Goal: Check status: Check status

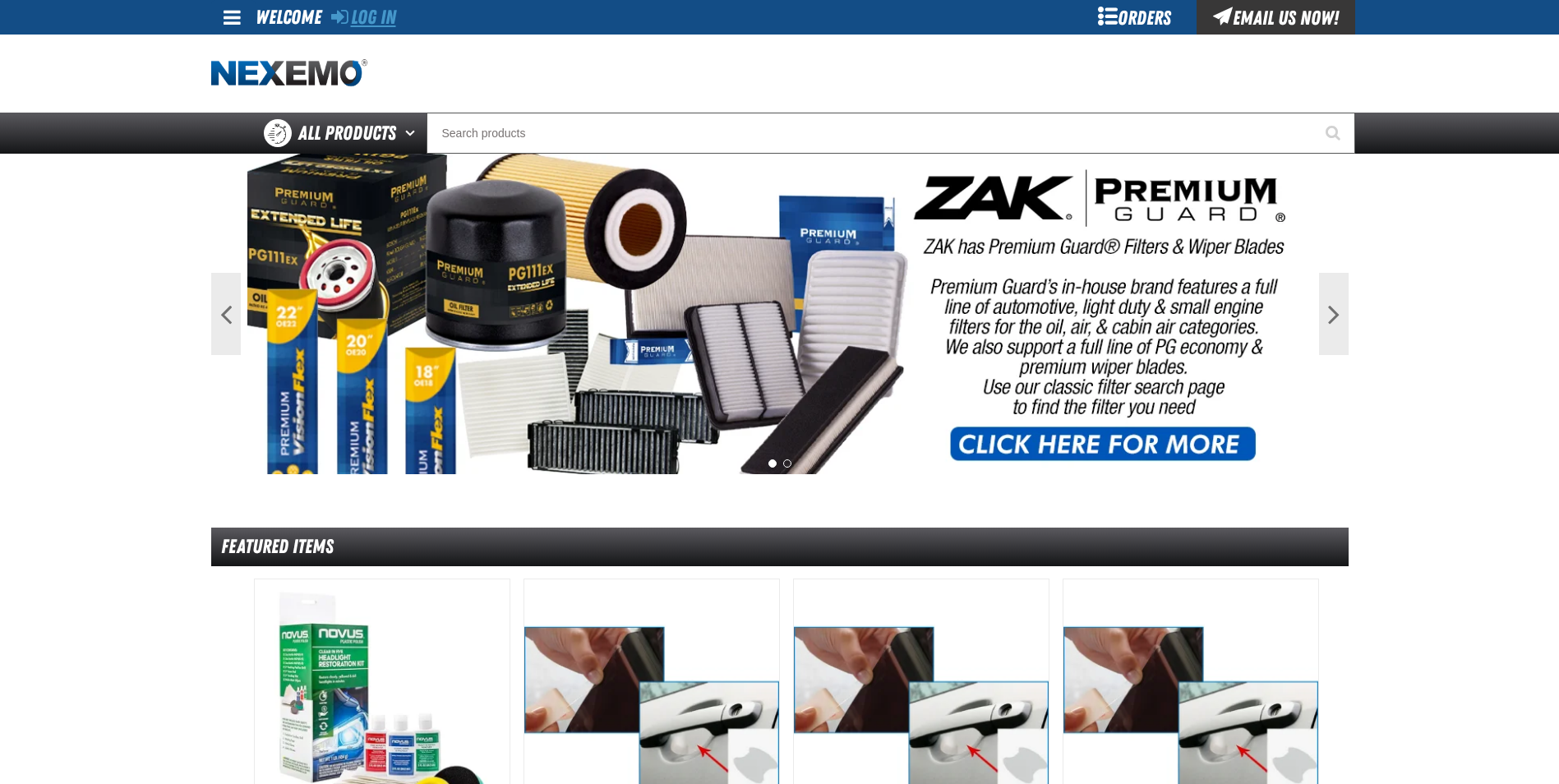
click at [365, 17] on link "Log In" at bounding box center [363, 17] width 65 height 23
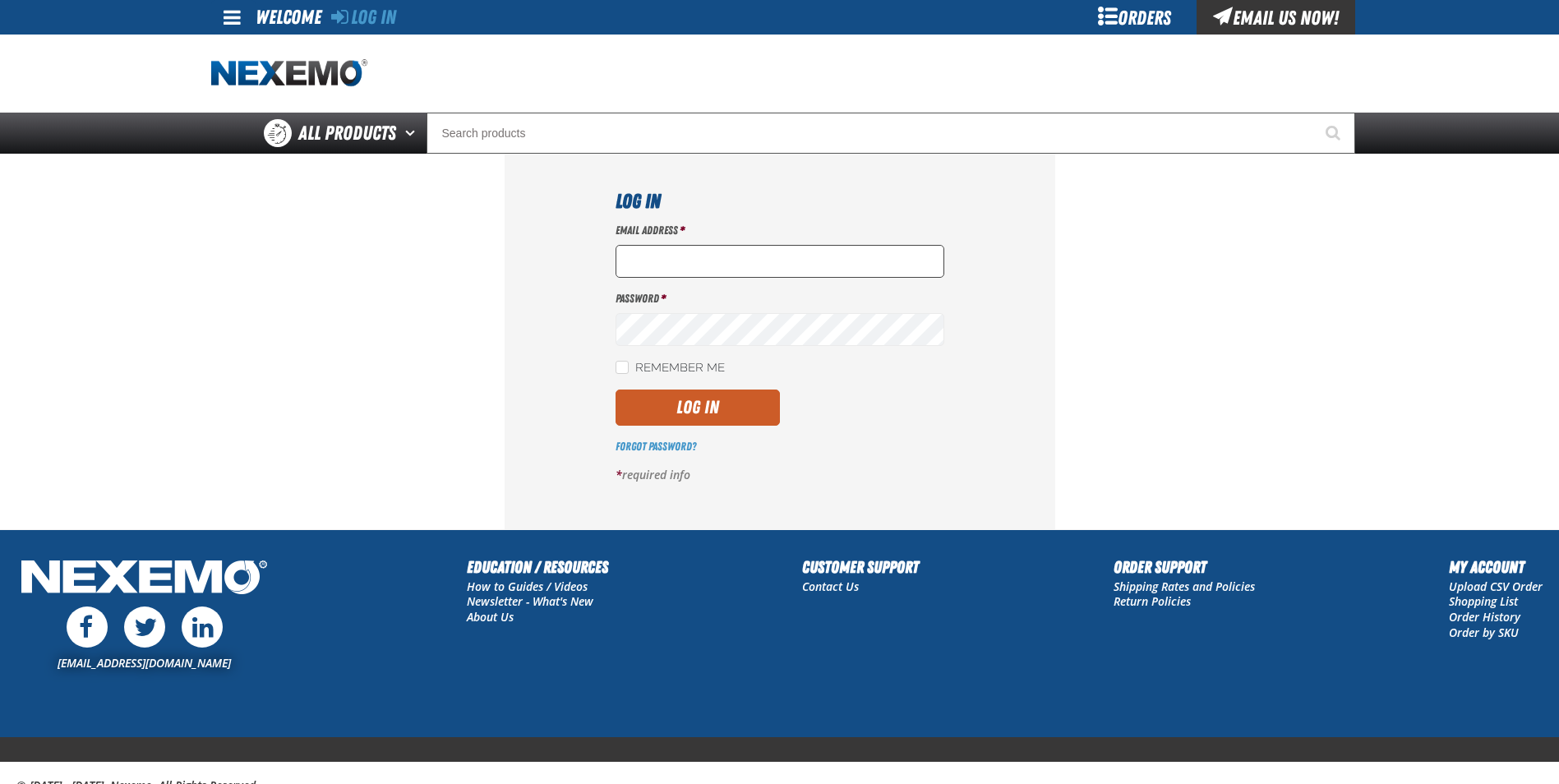
click at [645, 260] on input "Email Address *" at bounding box center [780, 261] width 329 height 33
type input "[EMAIL_ADDRESS][DOMAIN_NAME]"
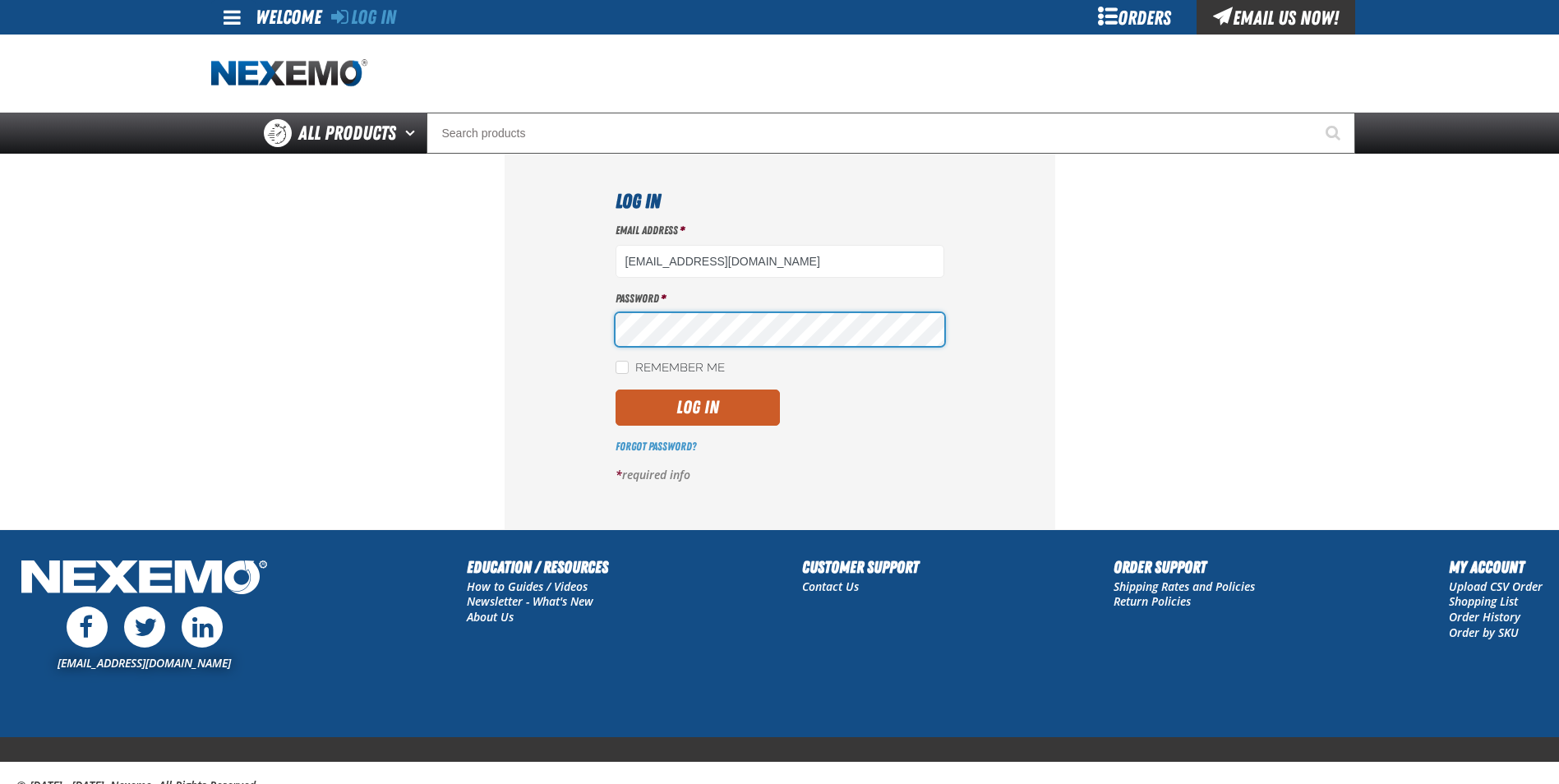
click at [616, 390] on button "Log In" at bounding box center [698, 408] width 164 height 36
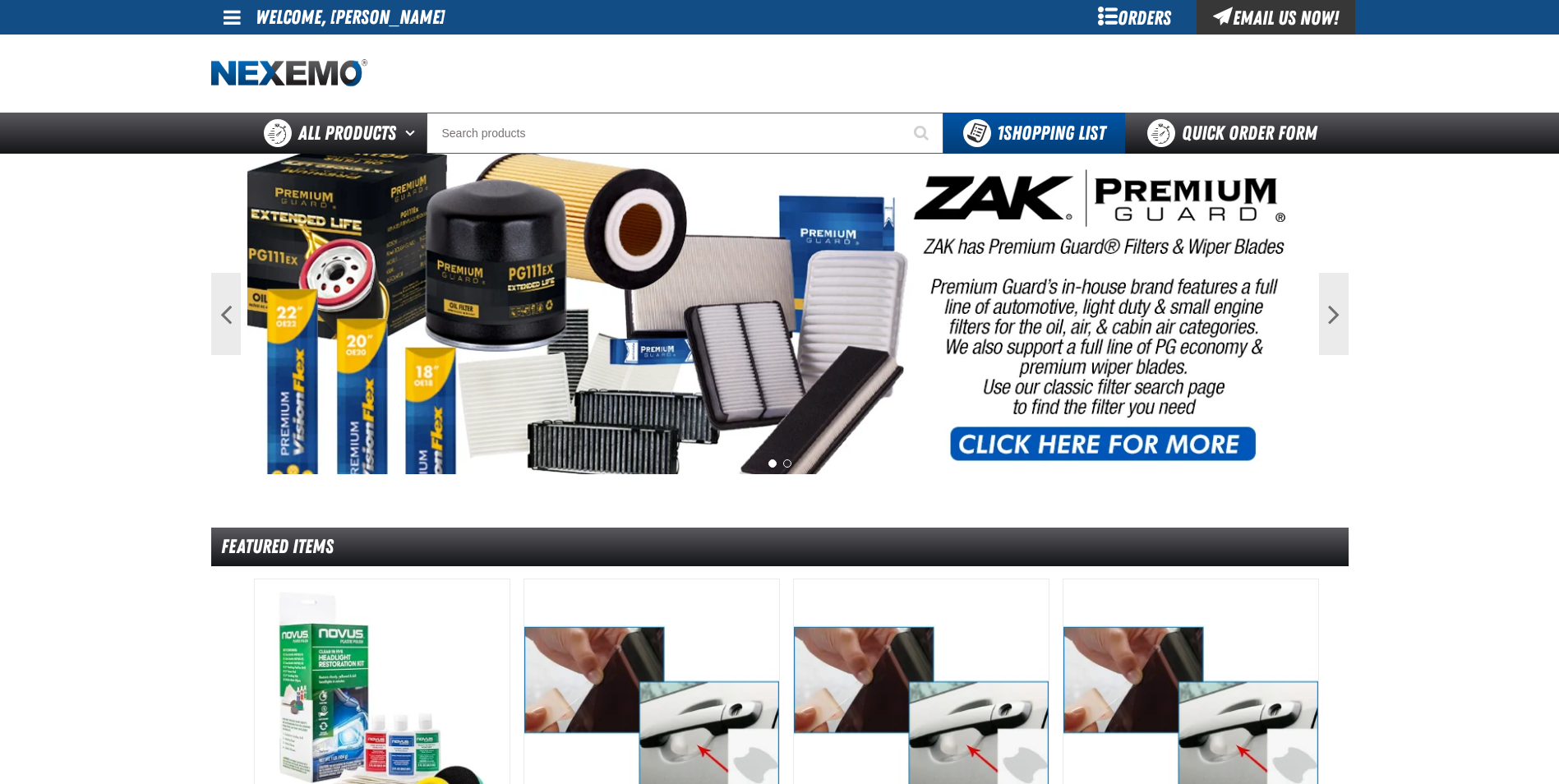
click at [226, 21] on span at bounding box center [232, 17] width 17 height 20
click at [241, 44] on link "My Account My Account" at bounding box center [255, 48] width 73 height 16
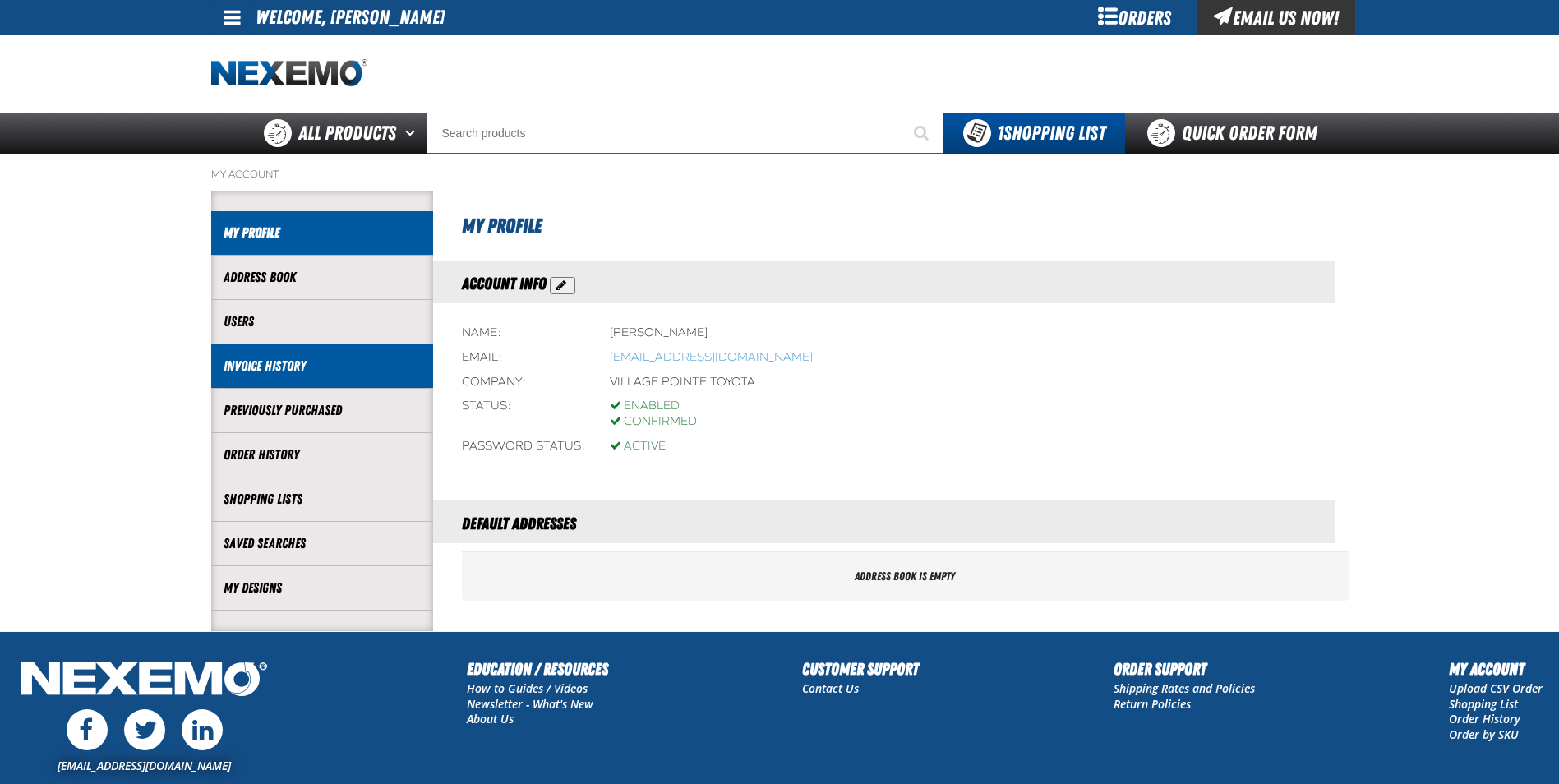
click at [267, 371] on link "Invoice History" at bounding box center [322, 366] width 197 height 19
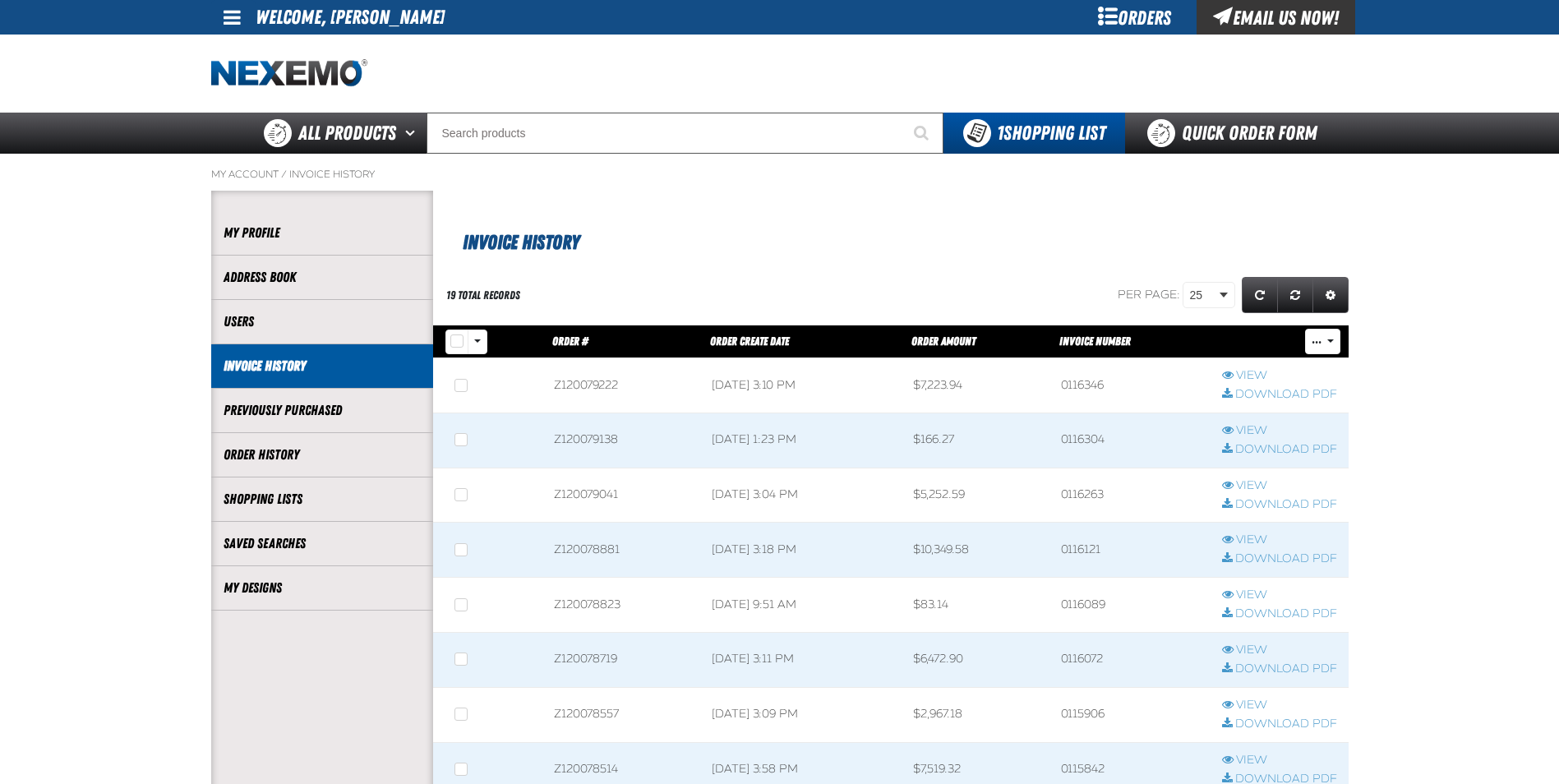
scroll to position [1, 1]
click at [297, 459] on link "Order History" at bounding box center [322, 454] width 197 height 19
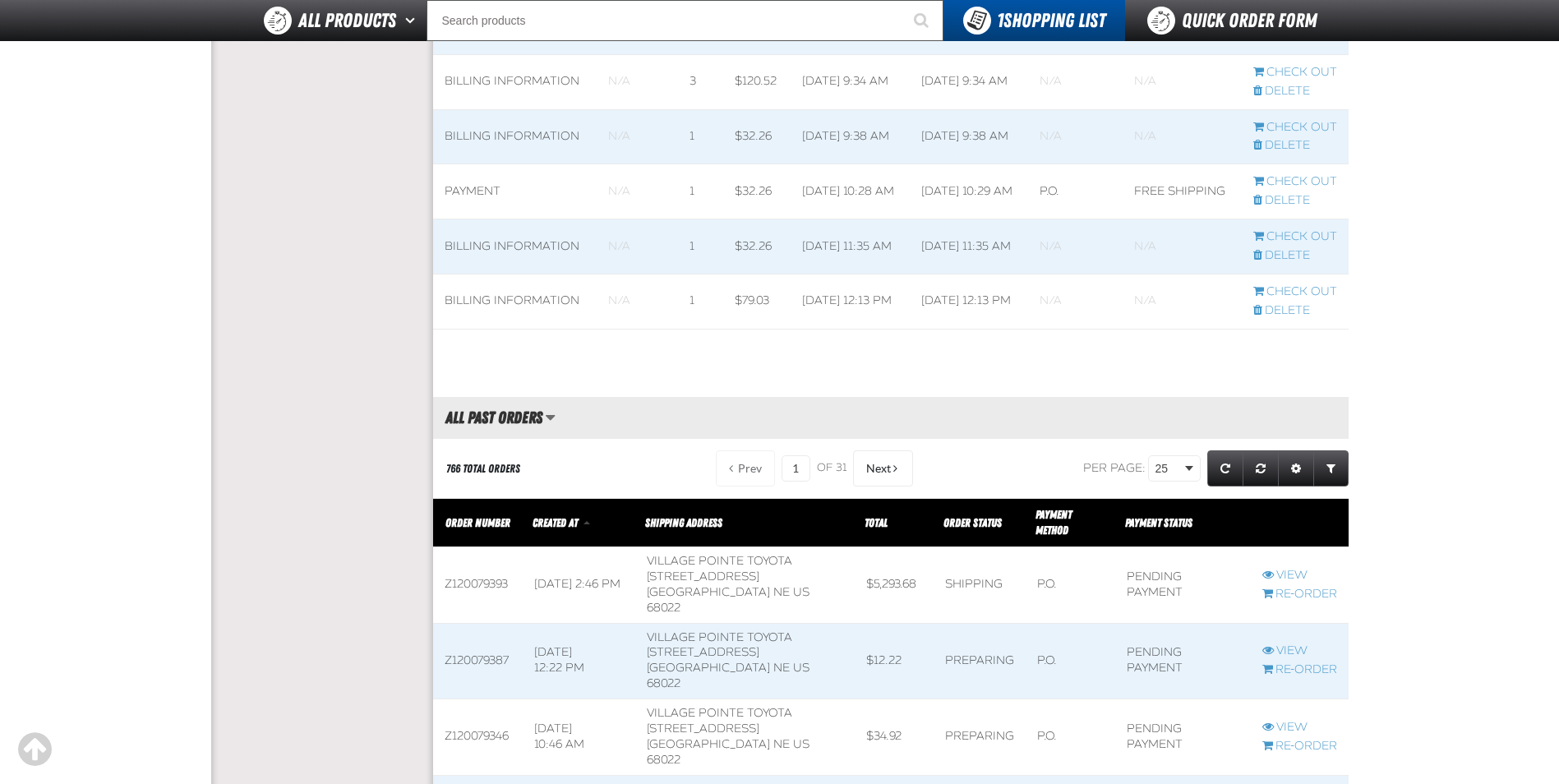
scroll to position [1643, 0]
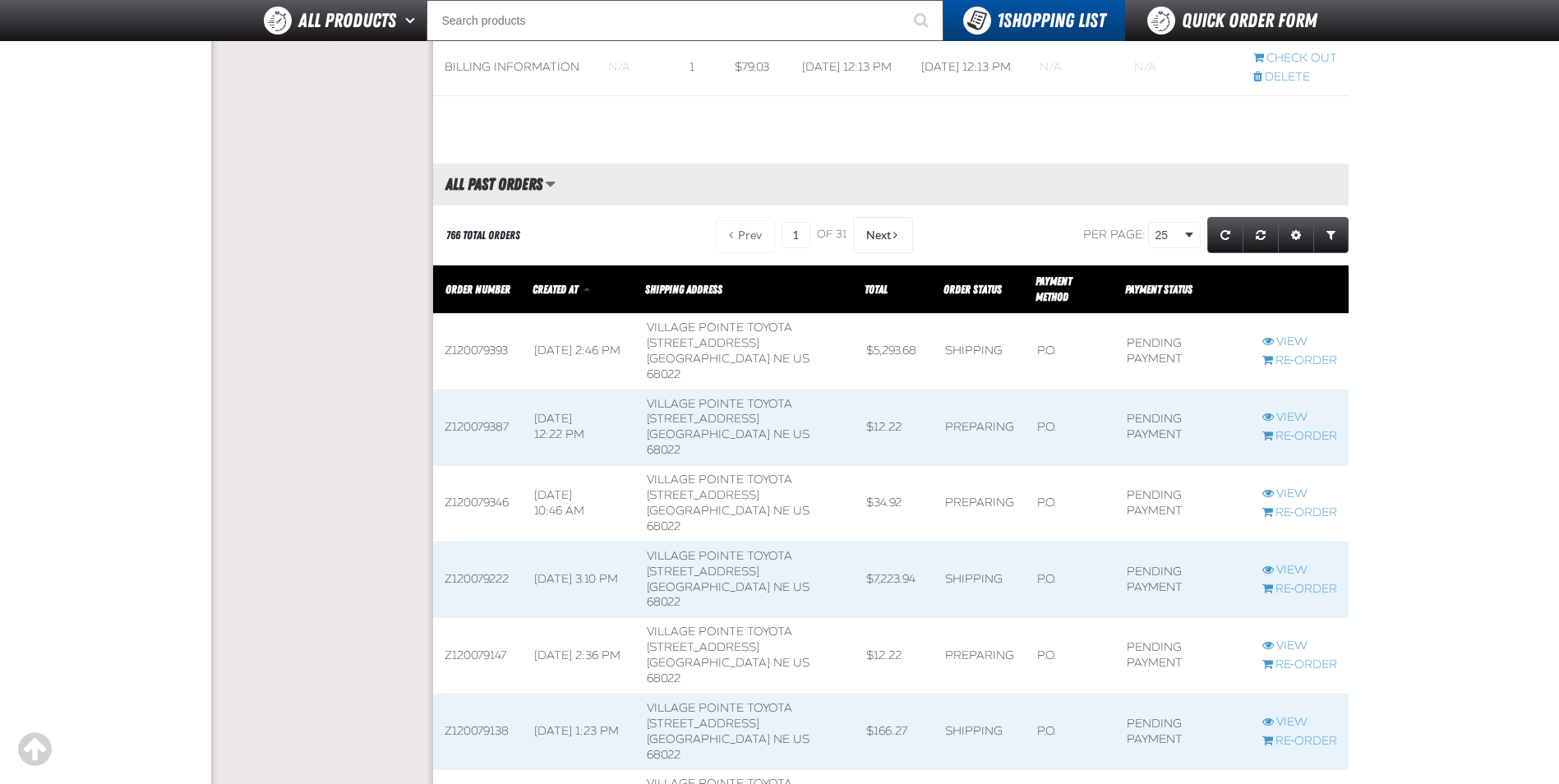
click at [490, 390] on span at bounding box center [478, 428] width 90 height 76
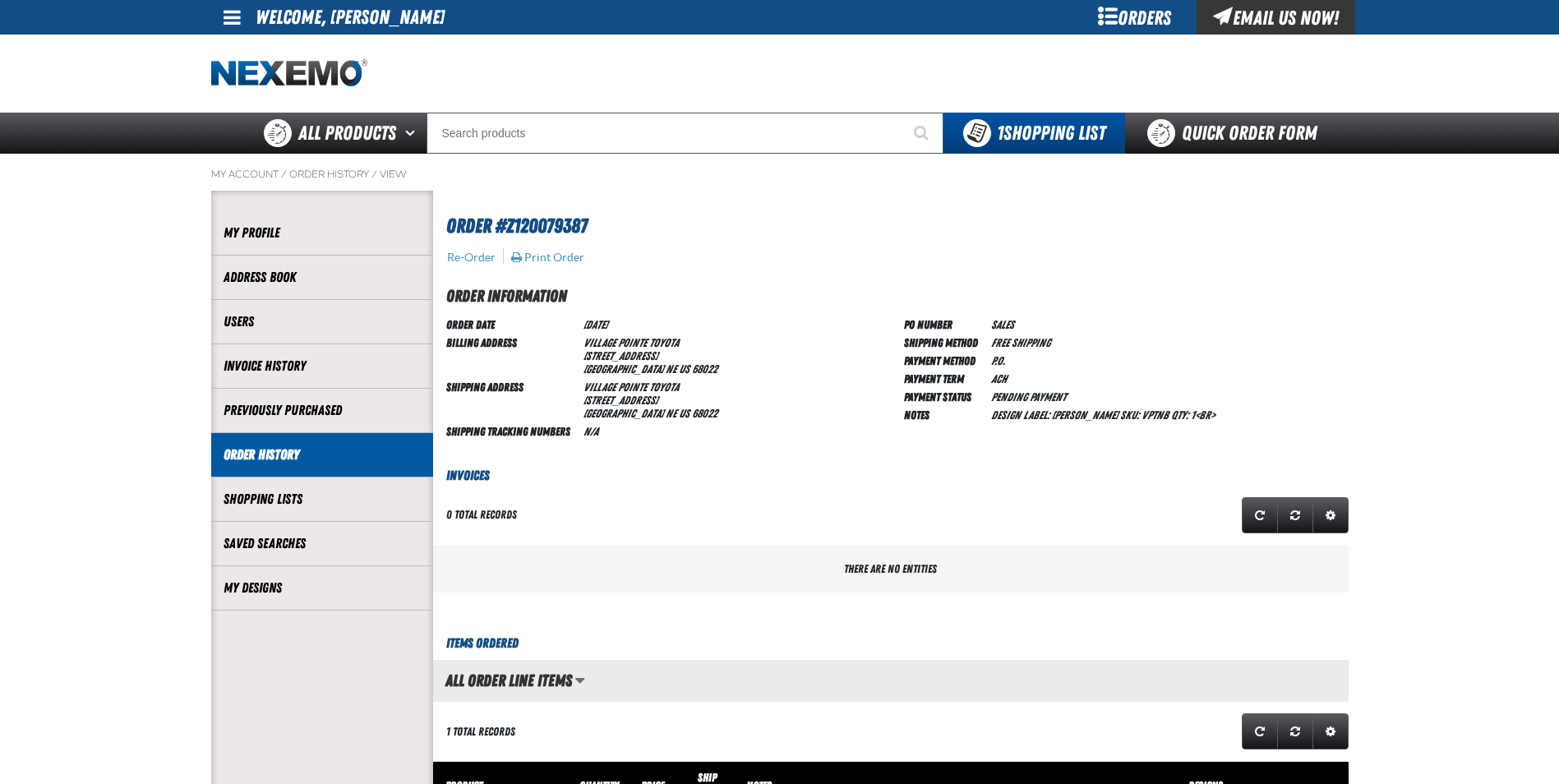
scroll to position [1, 1]
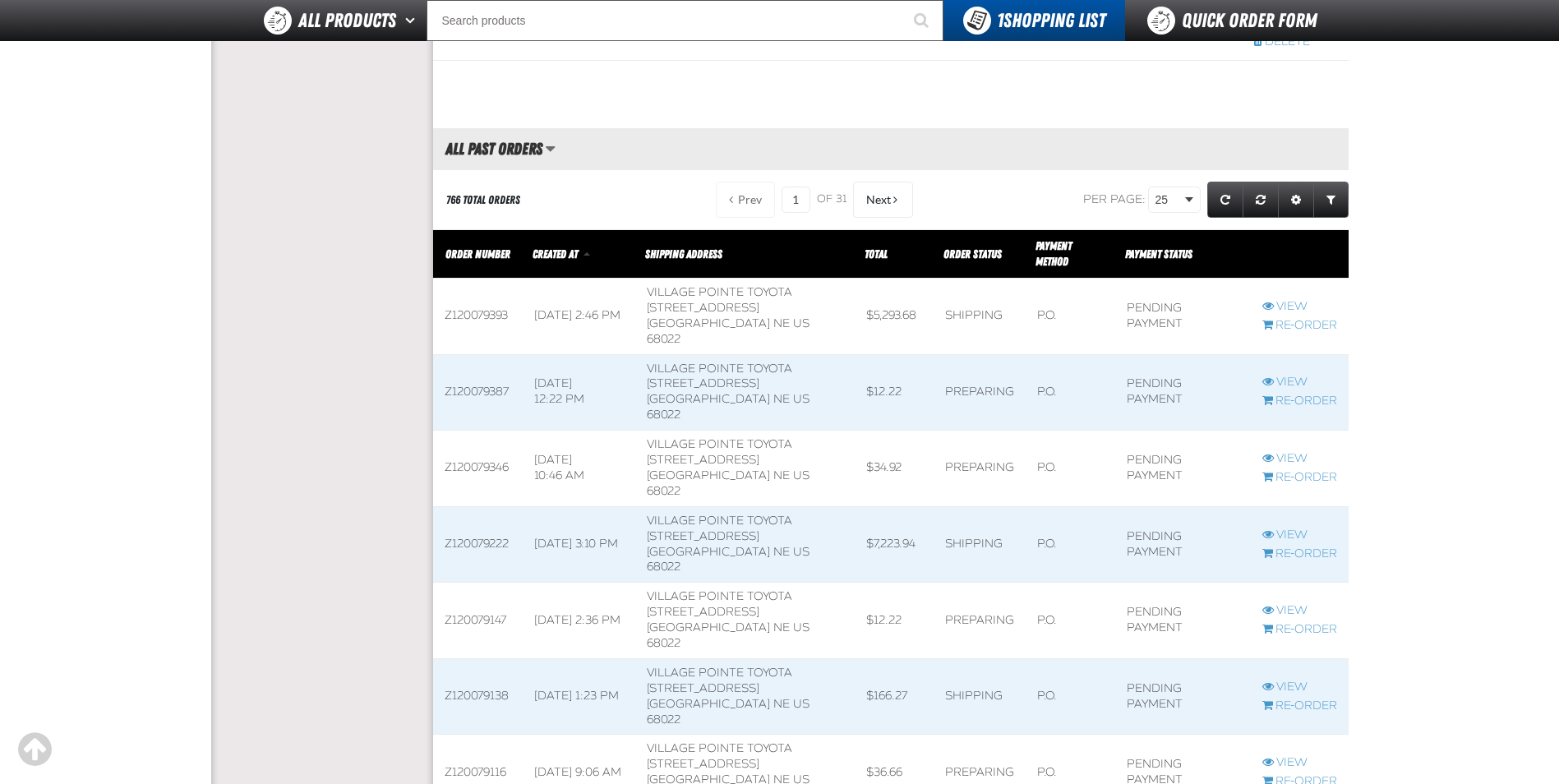
scroll to position [1643, 0]
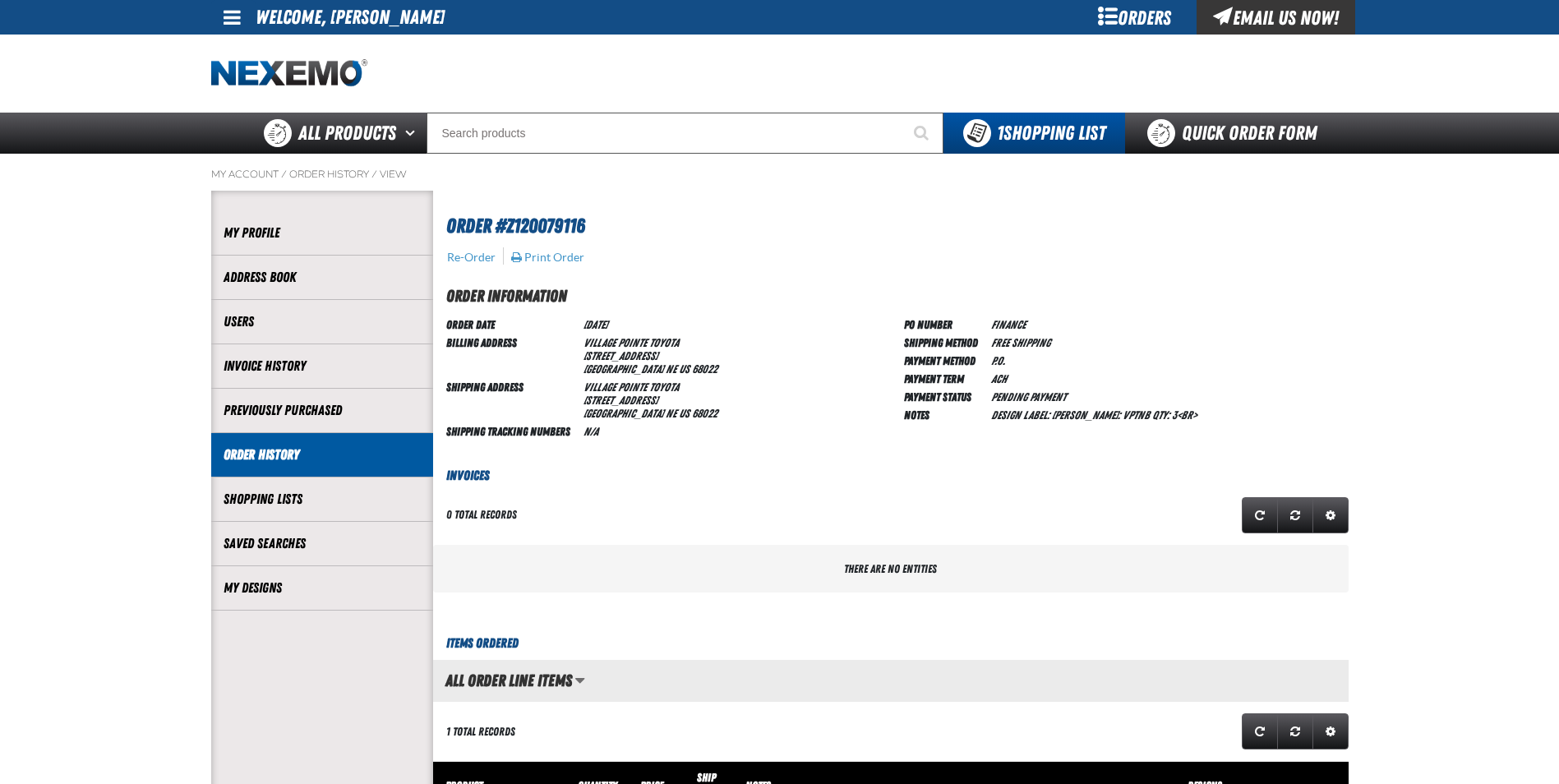
scroll to position [1, 1]
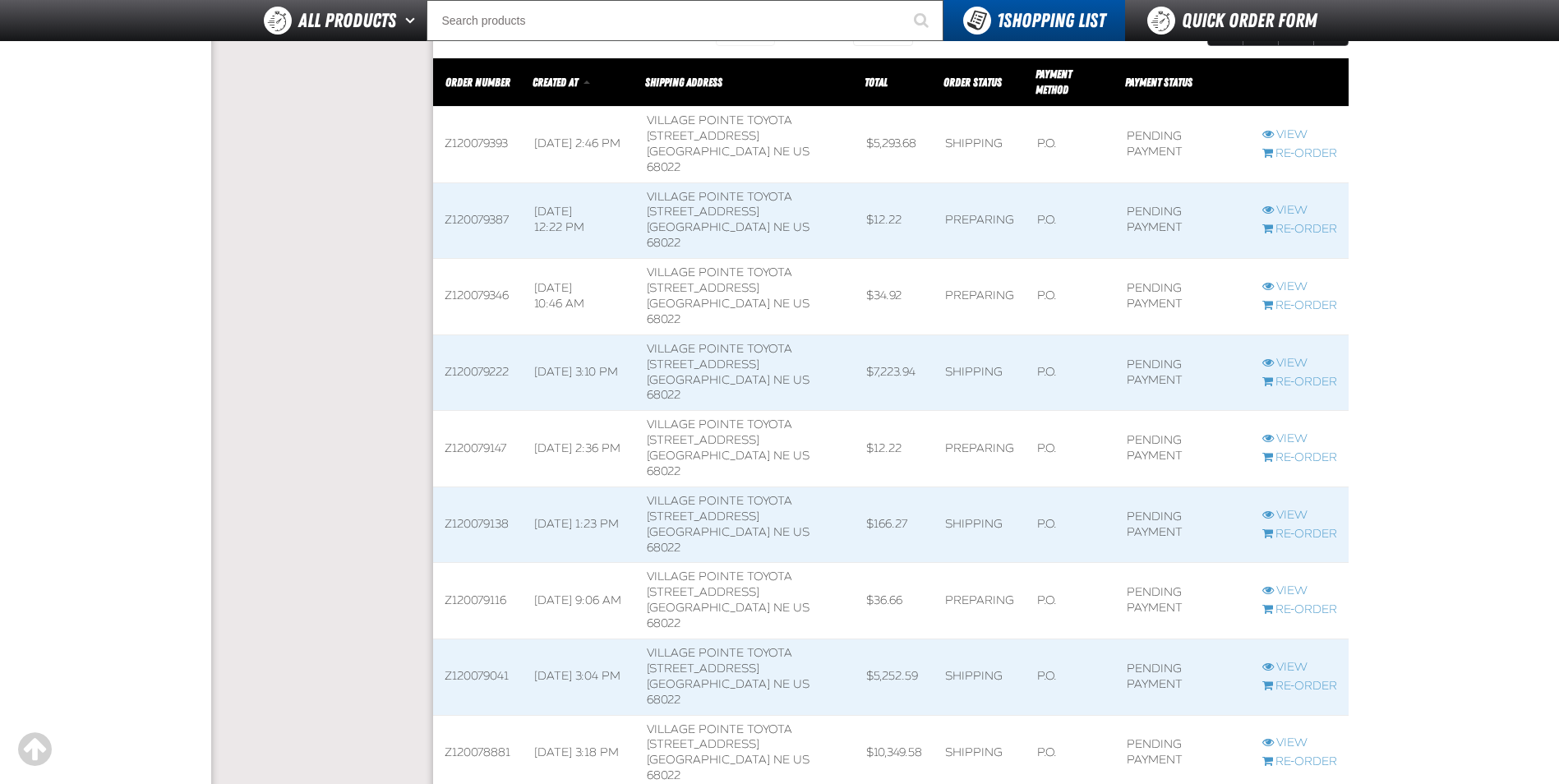
scroll to position [1972, 0]
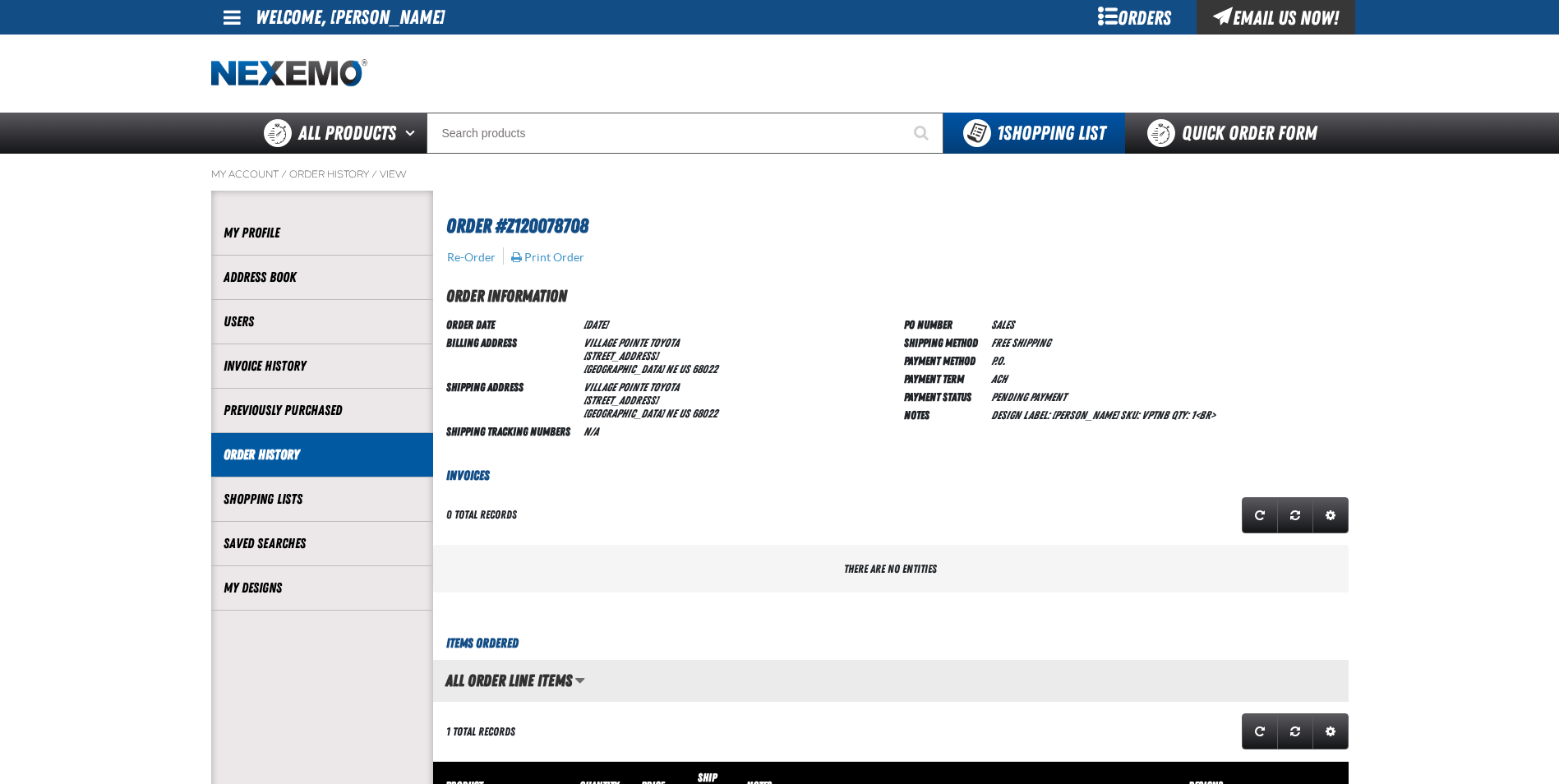
scroll to position [1, 1]
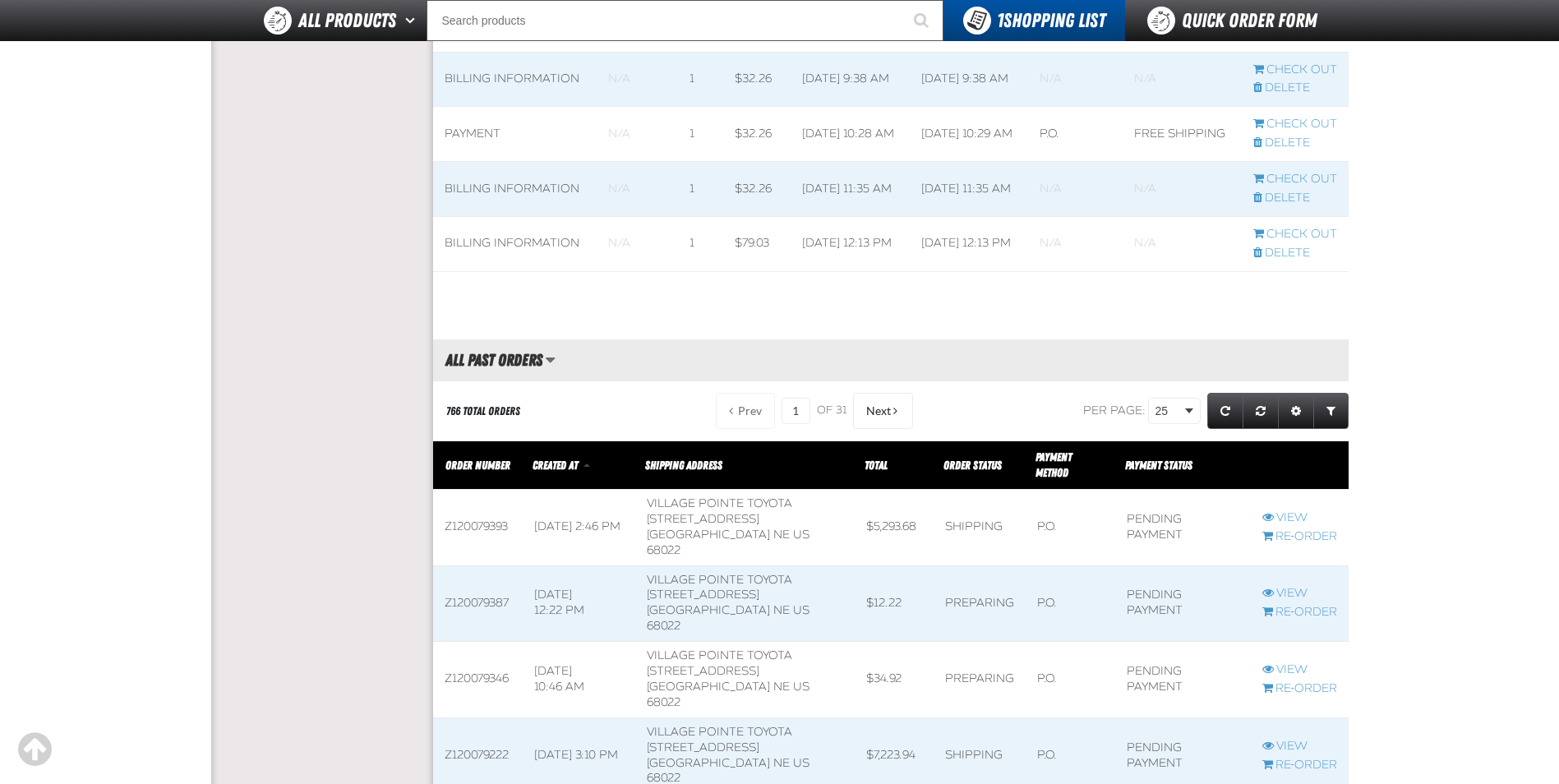
scroll to position [1570, 0]
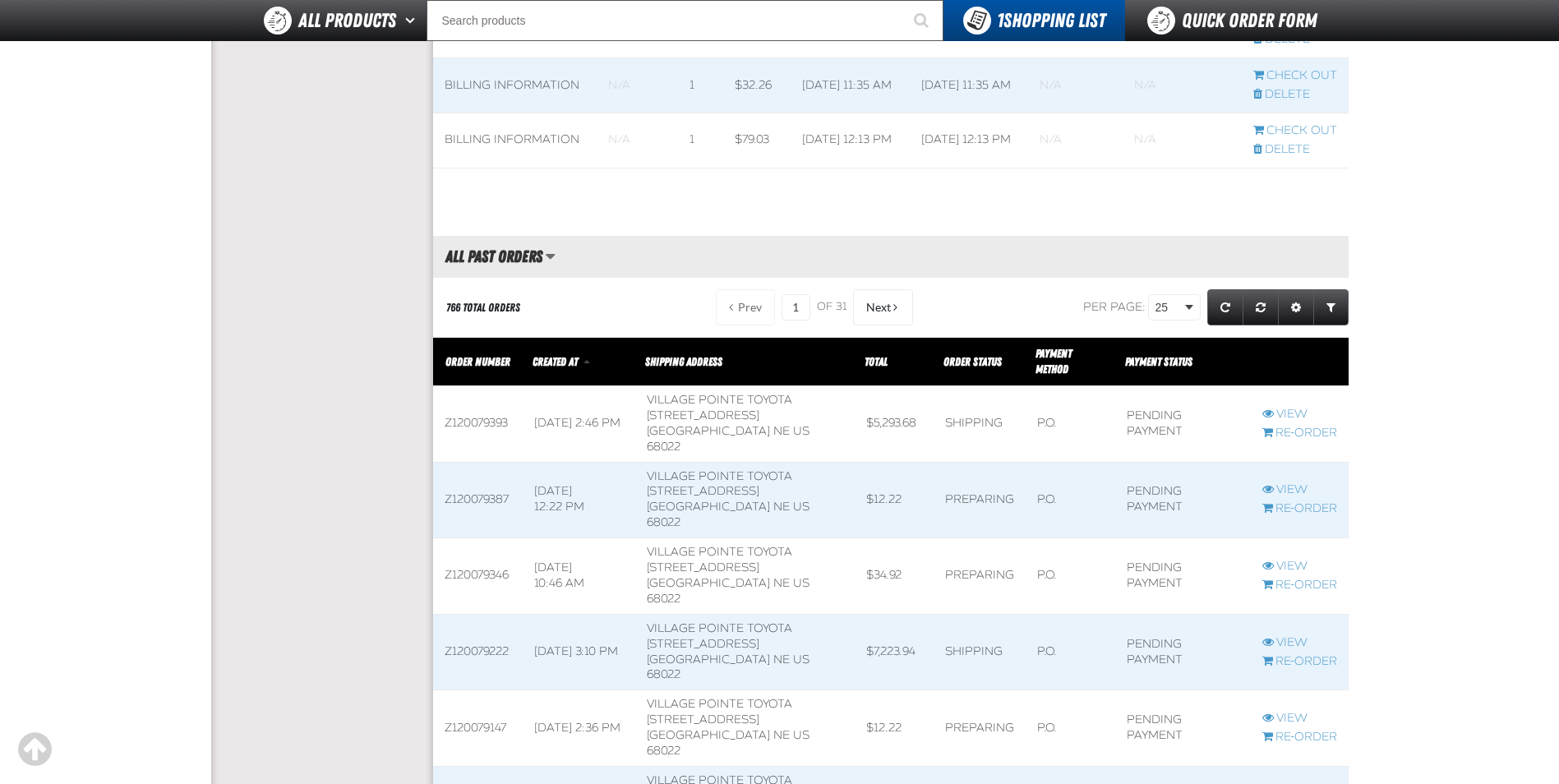
click at [493, 690] on span at bounding box center [478, 728] width 90 height 76
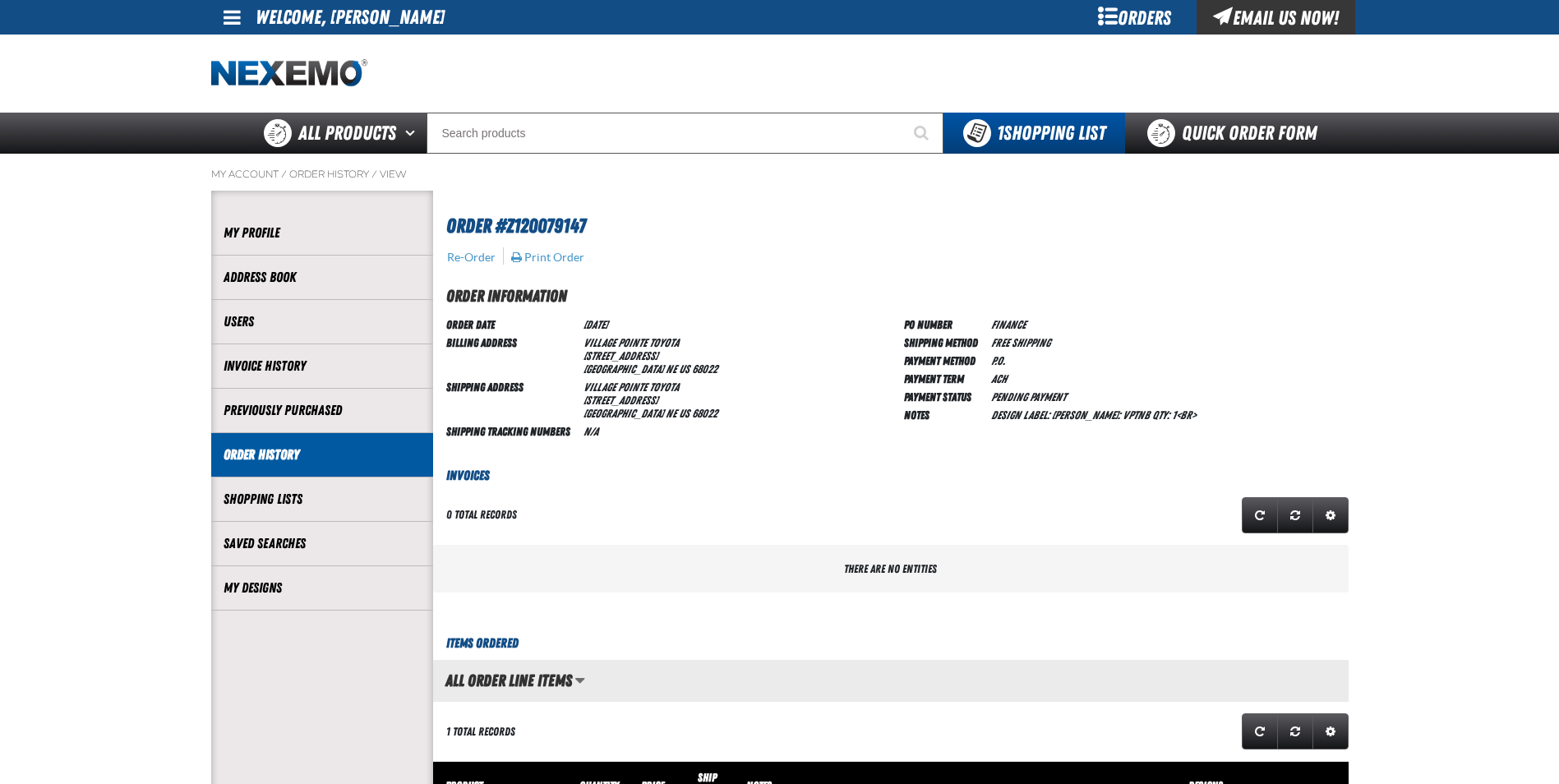
scroll to position [1, 1]
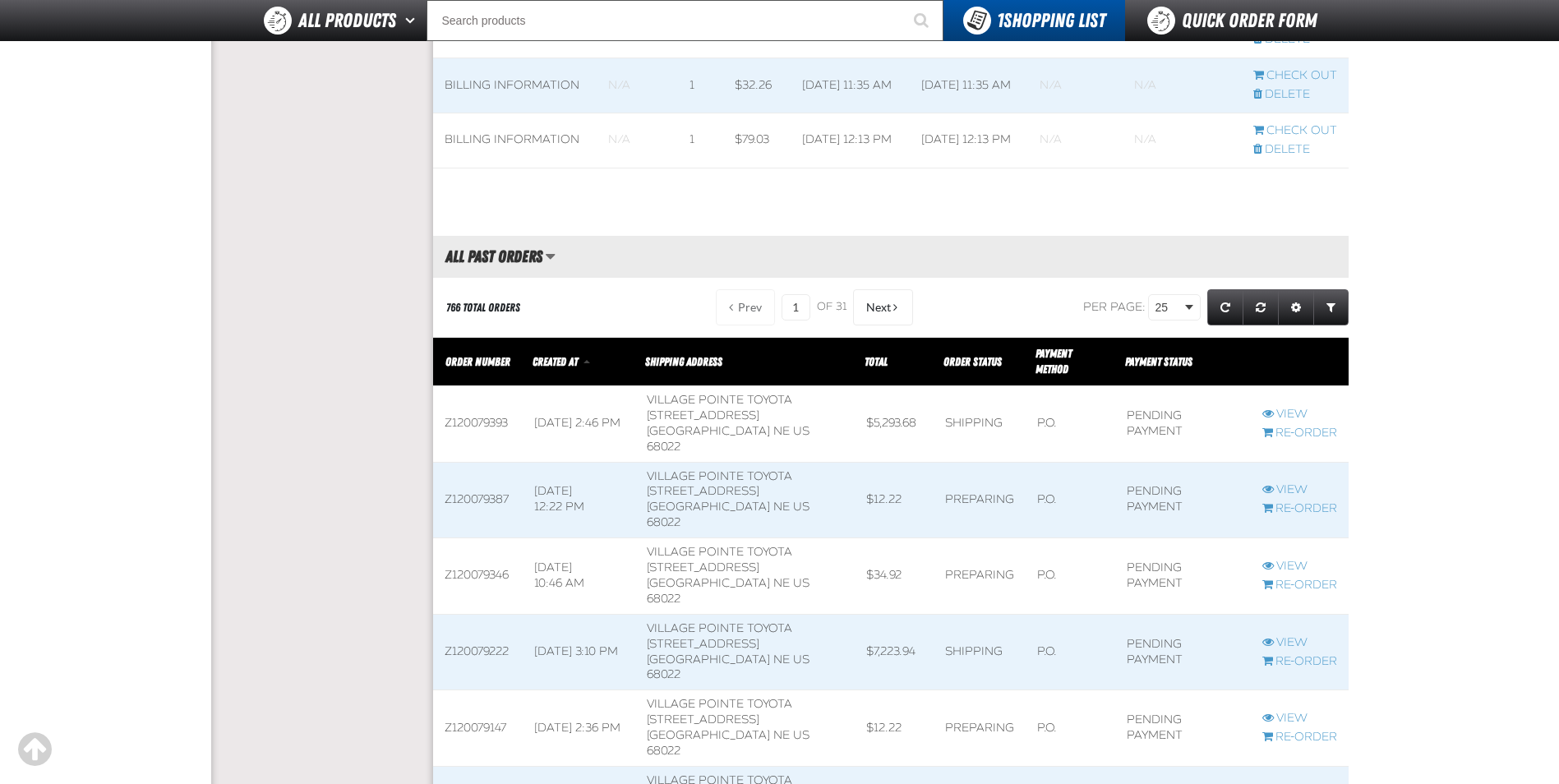
scroll to position [1, 1]
click at [502, 538] on span at bounding box center [478, 576] width 90 height 76
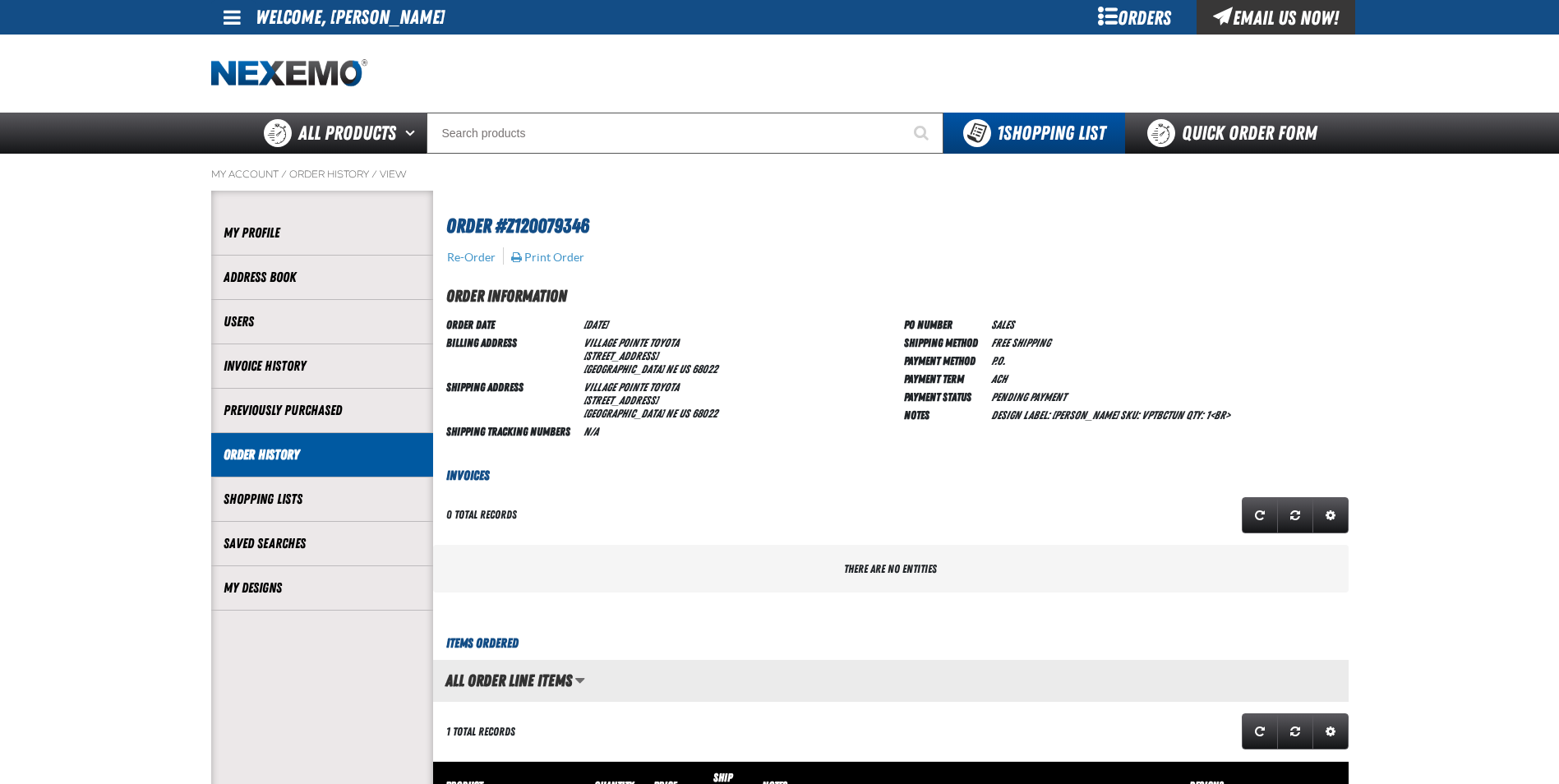
scroll to position [1, 1]
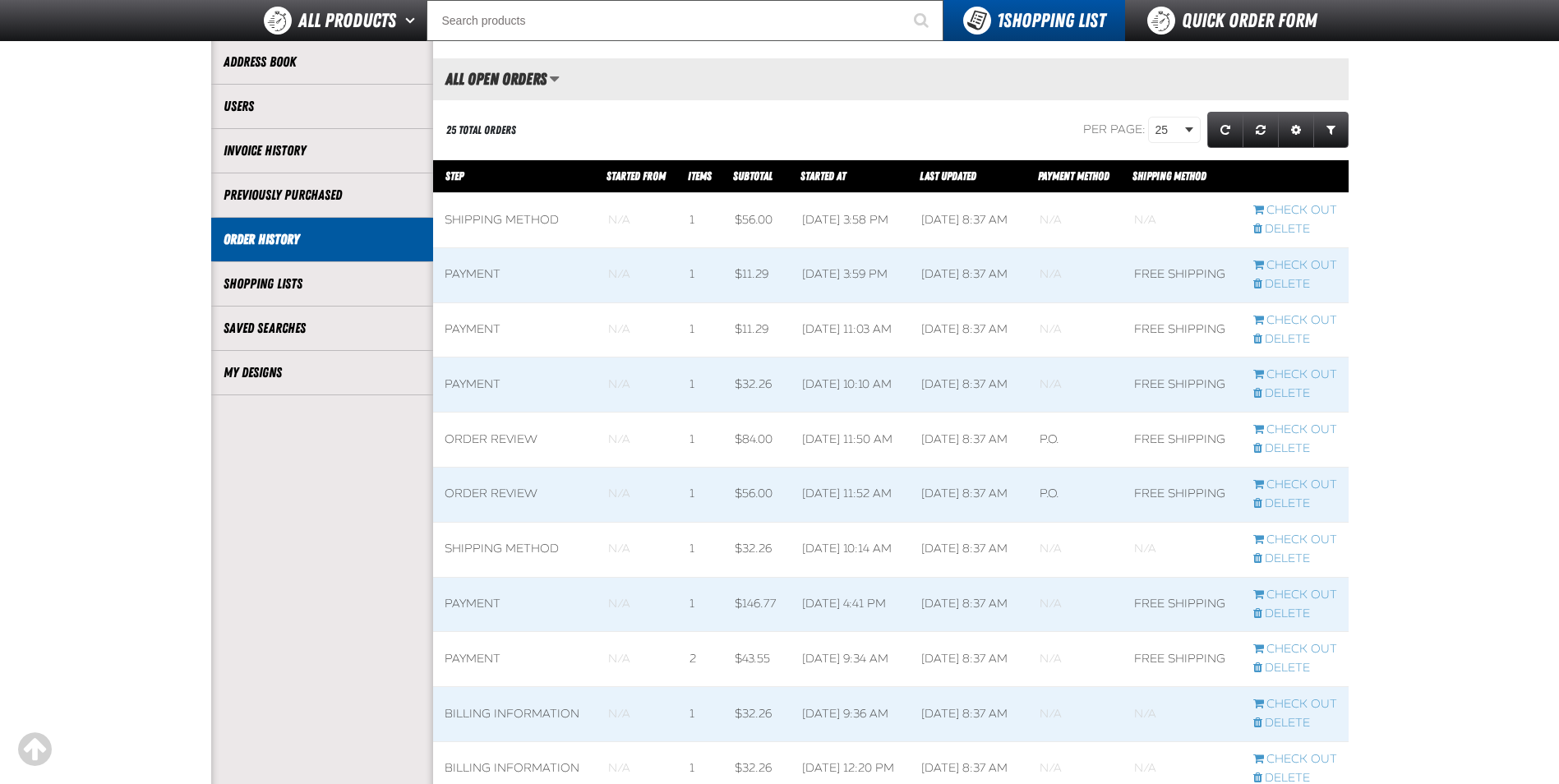
scroll to position [1, 1]
